Goal: Information Seeking & Learning: Learn about a topic

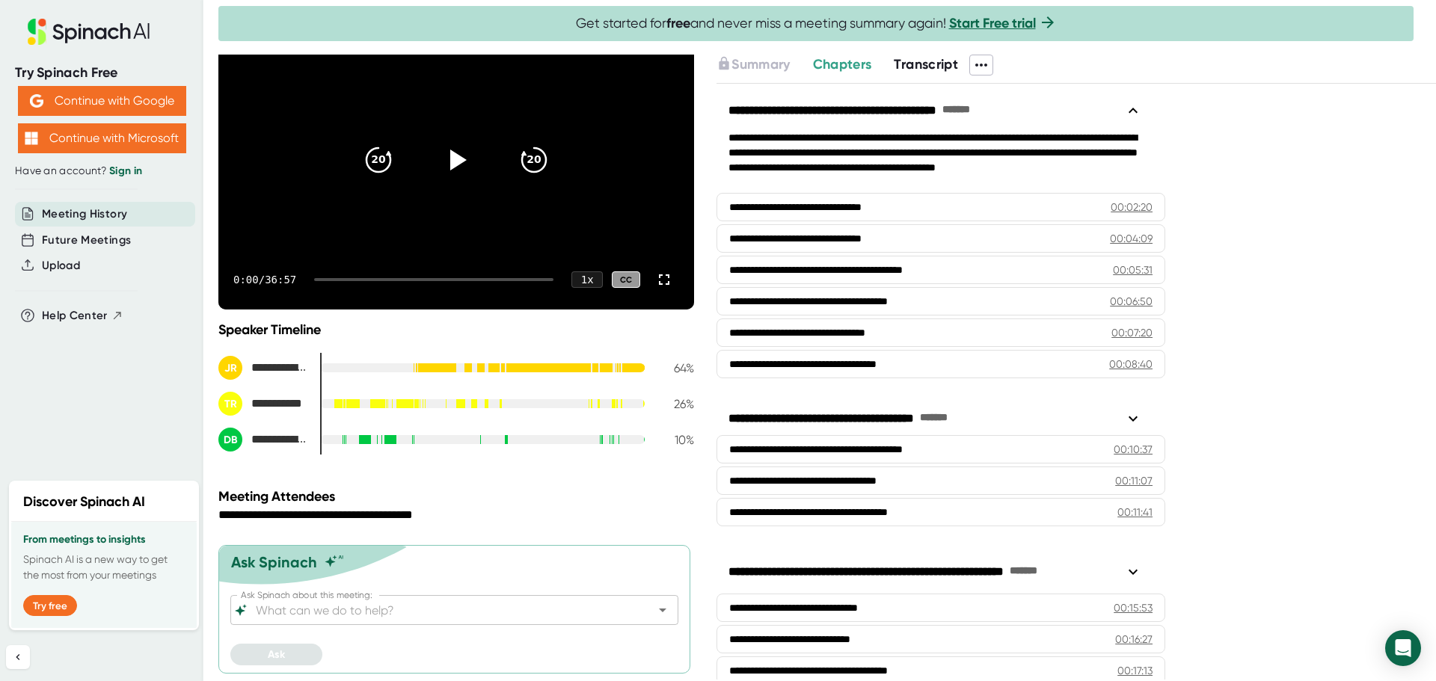
click at [926, 65] on span "Transcript" at bounding box center [926, 64] width 64 height 16
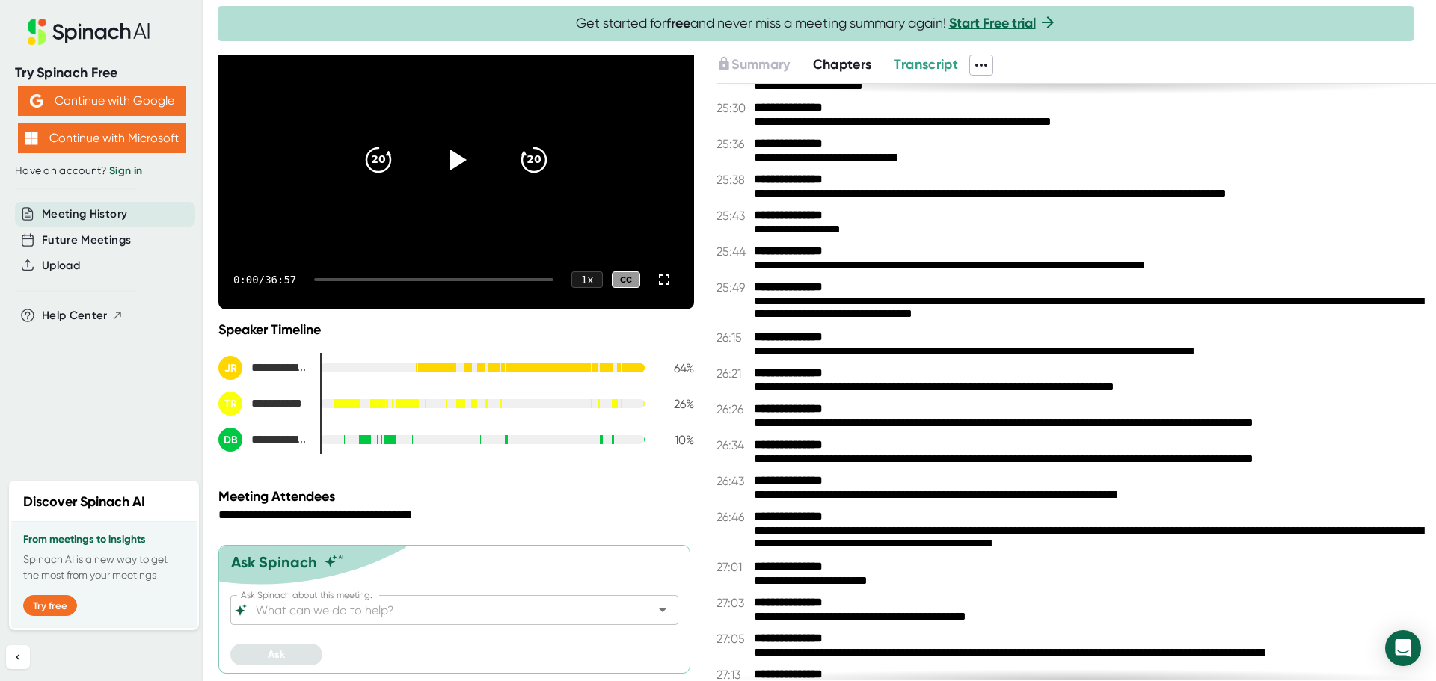
scroll to position [11143, 0]
